Goal: Information Seeking & Learning: Check status

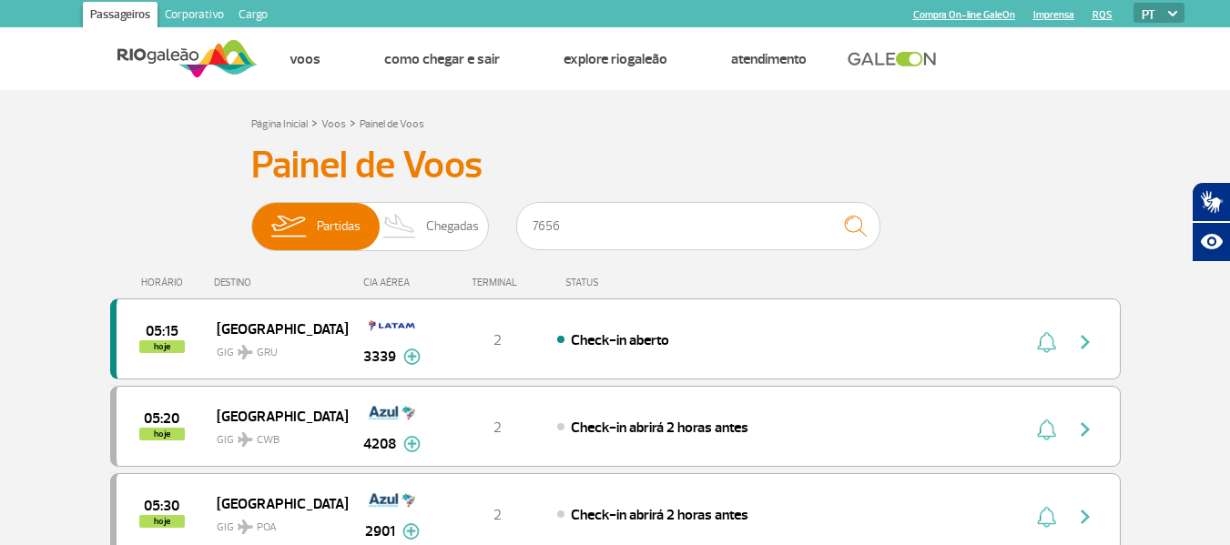
type input "7656"
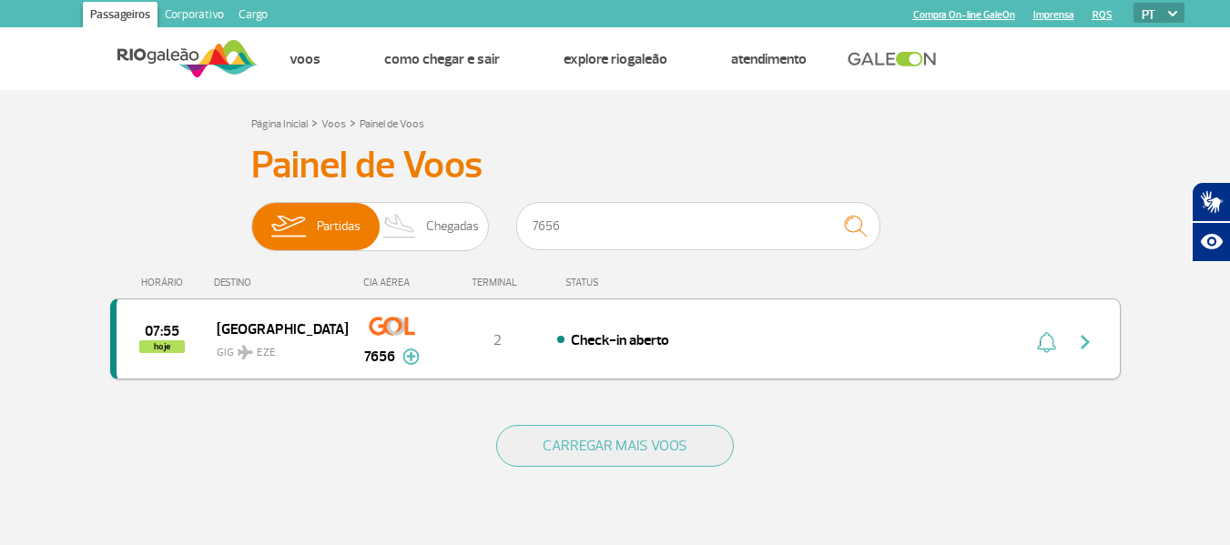
click at [783, 336] on div "Check-in aberto" at bounding box center [757, 339] width 401 height 20
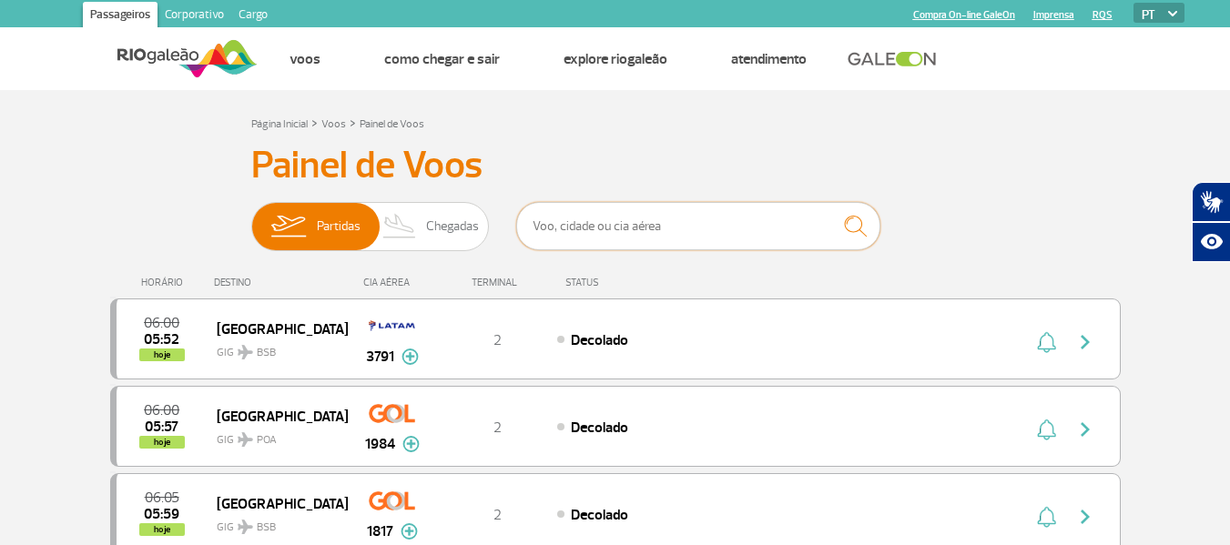
click at [754, 237] on input "text" at bounding box center [698, 226] width 364 height 48
type input "7656"
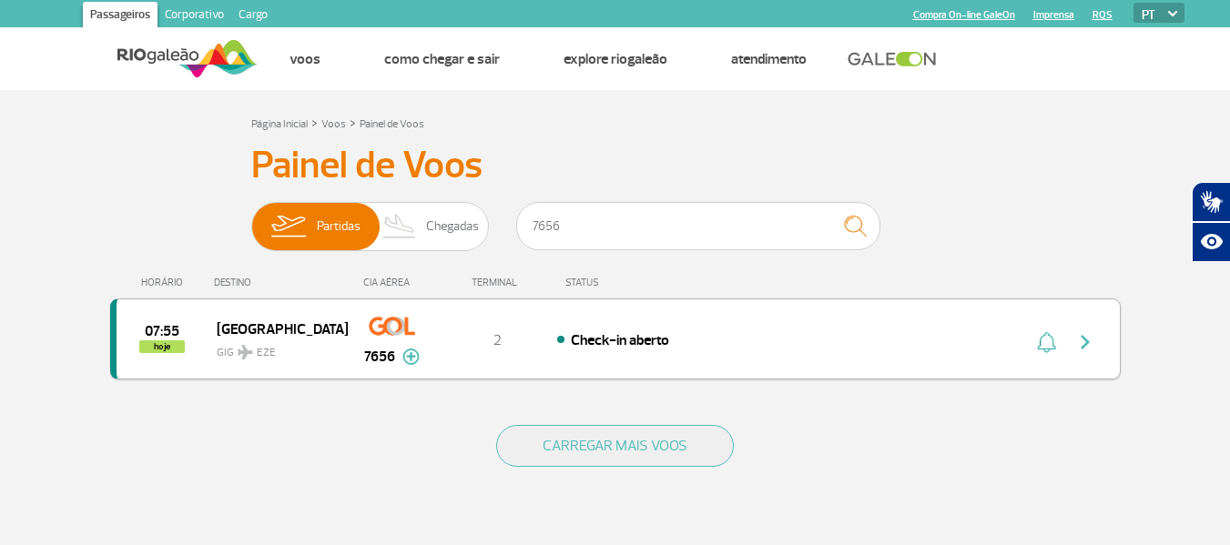
click at [935, 346] on div "Check-in aberto" at bounding box center [757, 339] width 401 height 20
